Goal: Transaction & Acquisition: Obtain resource

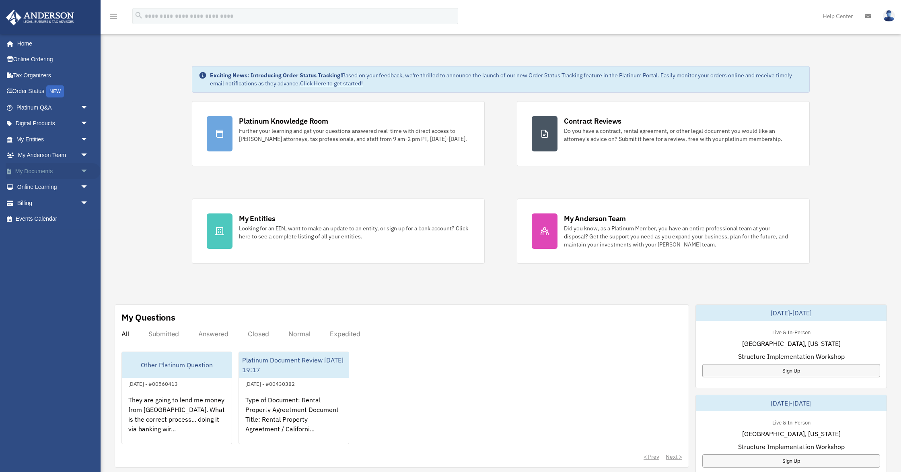
click at [82, 172] on span "arrow_drop_down" at bounding box center [88, 171] width 16 height 16
click at [27, 188] on span at bounding box center [26, 187] width 5 height 6
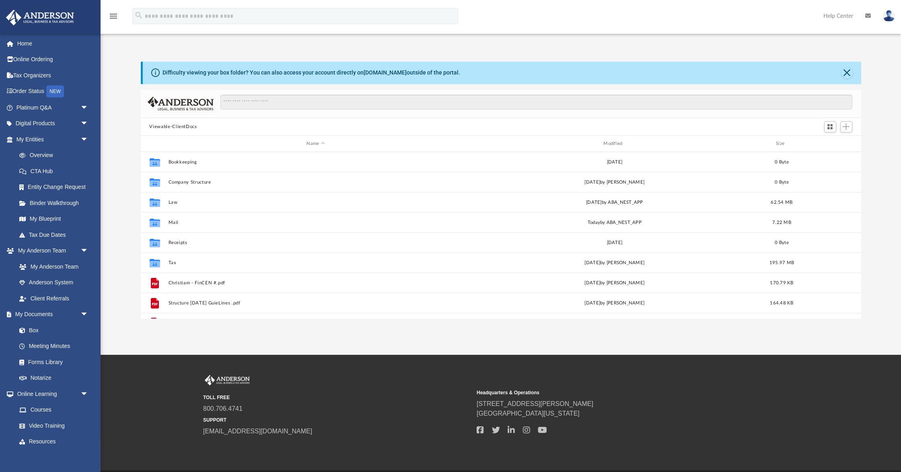
scroll to position [183, 721]
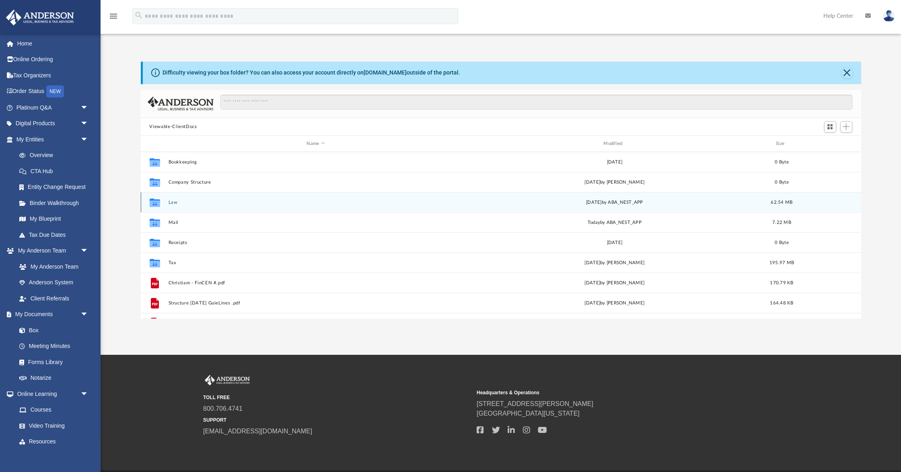
click at [172, 201] on button "Law" at bounding box center [315, 202] width 295 height 5
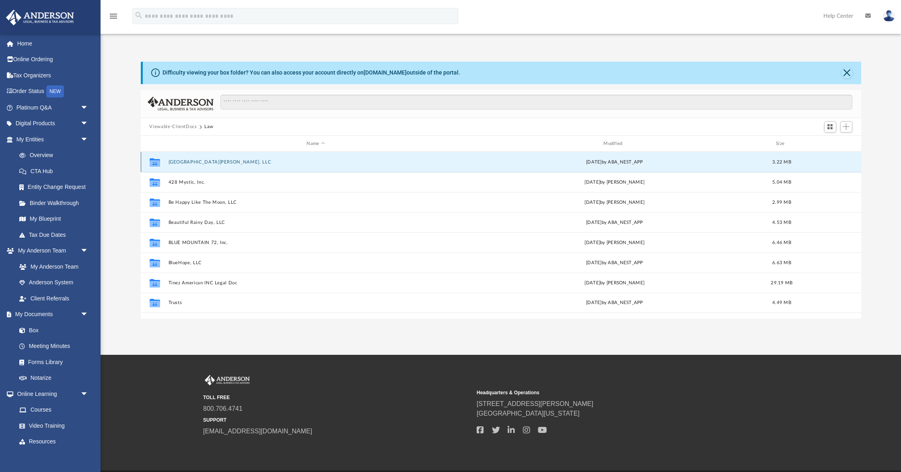
click at [195, 161] on button "[GEOGRAPHIC_DATA][PERSON_NAME], LLC" at bounding box center [315, 161] width 295 height 5
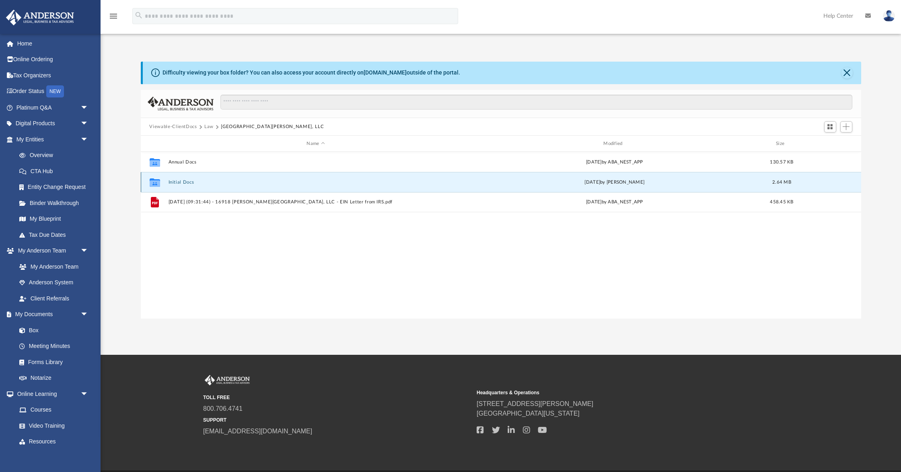
click at [179, 181] on button "Initial Docs" at bounding box center [315, 181] width 295 height 5
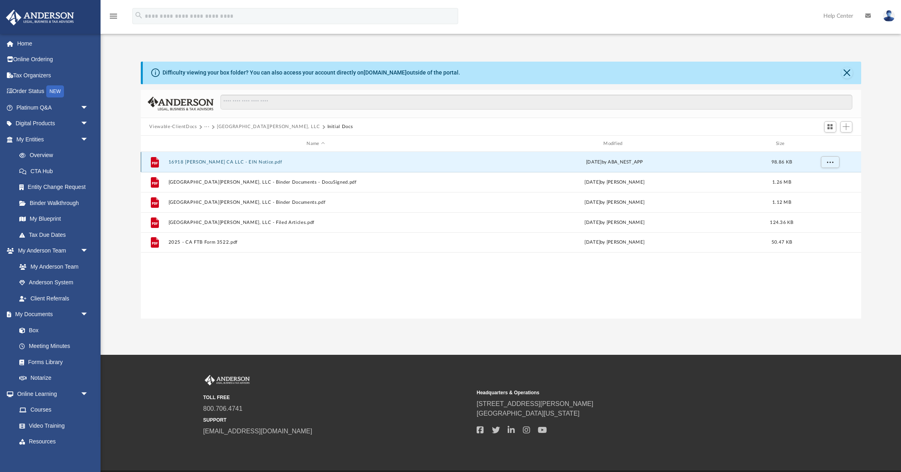
click at [234, 163] on button "16918 [PERSON_NAME] CA LLC - EIN Notice.pdf" at bounding box center [315, 161] width 295 height 5
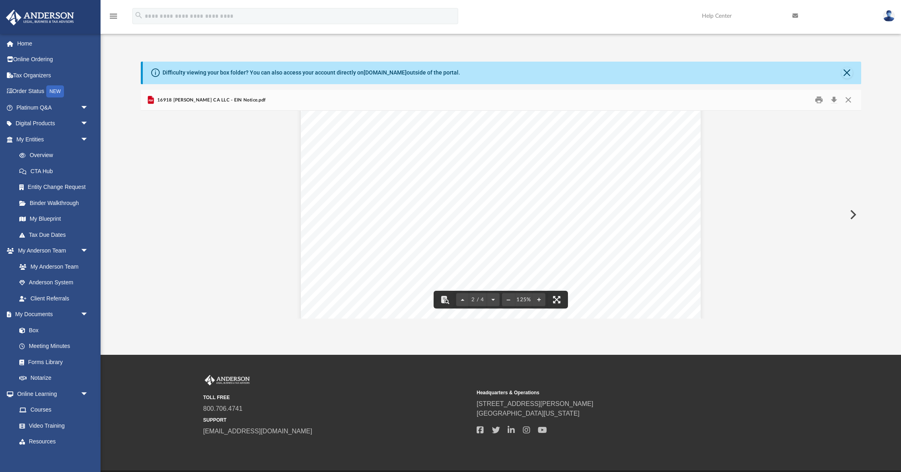
scroll to position [666, 0]
click at [833, 99] on button "Download" at bounding box center [834, 100] width 14 height 12
click at [654, 229] on div "The confirmation letter will be mailed to the applicant. This letter will be th…" at bounding box center [501, 210] width 400 height 565
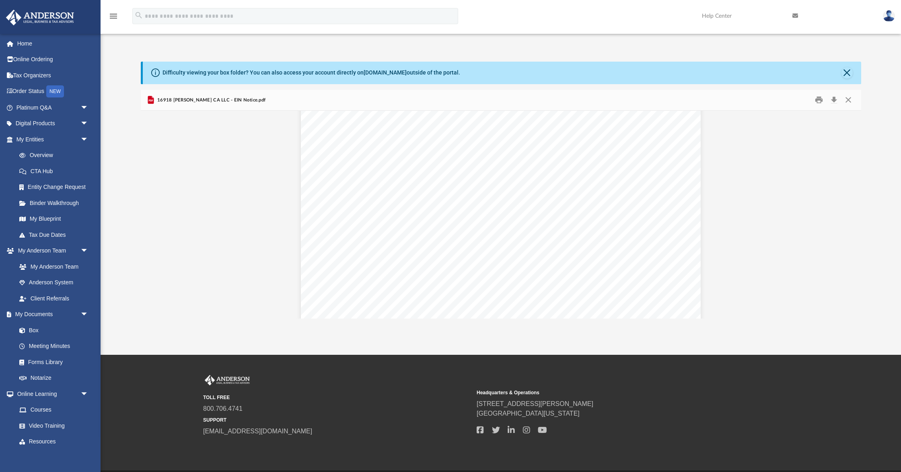
scroll to position [769, 0]
drag, startPoint x: 765, startPoint y: 316, endPoint x: 852, endPoint y: 410, distance: 128.1
click at [801, 348] on div "App [EMAIL_ADDRESS][PERSON_NAME][DOMAIN_NAME] Sign Out [EMAIL_ADDRESS][PERSON_N…" at bounding box center [450, 177] width 901 height 355
